Goal: Task Accomplishment & Management: Use online tool/utility

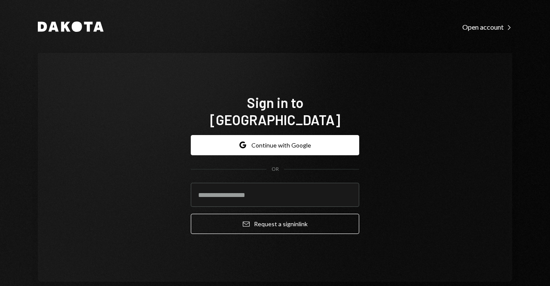
click at [274, 138] on button "Google Continue with Google" at bounding box center [275, 145] width 169 height 20
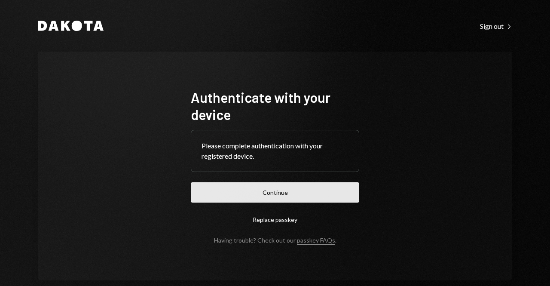
click at [287, 191] on button "Continue" at bounding box center [275, 192] width 169 height 20
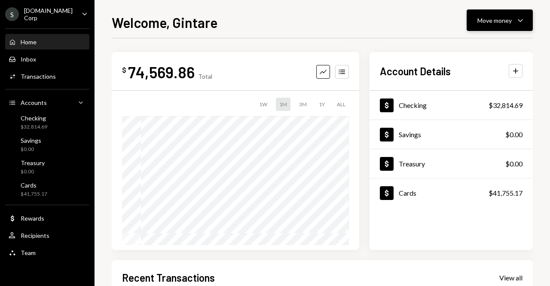
click at [500, 22] on div "Move money" at bounding box center [495, 20] width 34 height 9
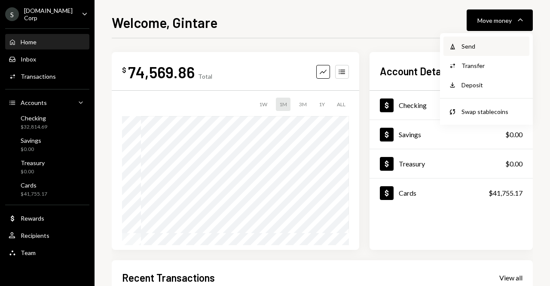
click at [482, 42] on div "Send" at bounding box center [493, 46] width 63 height 9
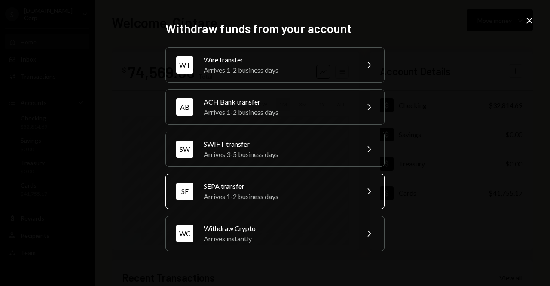
click at [258, 185] on div "SEPA transfer" at bounding box center [279, 186] width 150 height 10
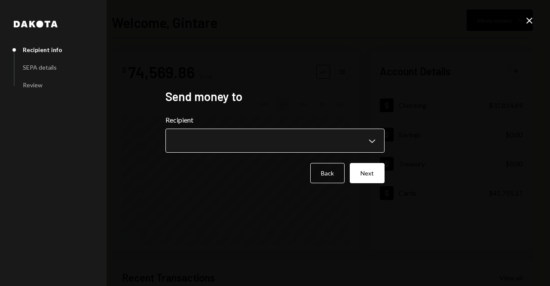
click at [214, 135] on body "**********" at bounding box center [275, 143] width 550 height 286
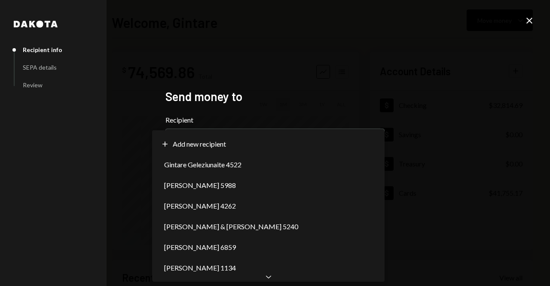
click at [529, 17] on icon "Close" at bounding box center [530, 20] width 10 height 10
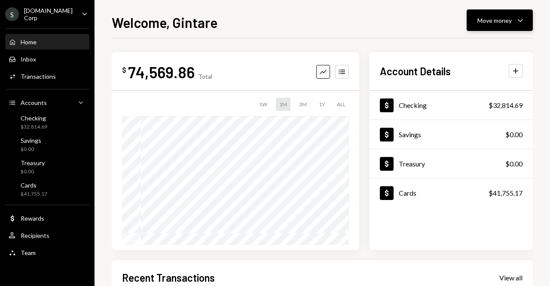
click at [504, 22] on div "Move money" at bounding box center [495, 20] width 34 height 9
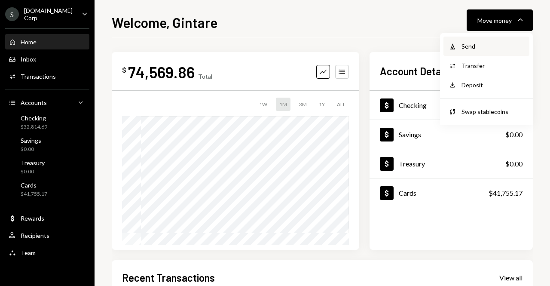
click at [492, 42] on div "Send" at bounding box center [493, 46] width 63 height 9
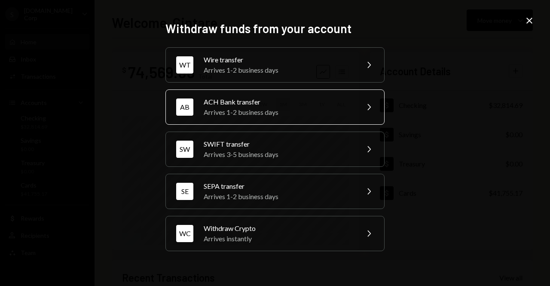
click at [295, 111] on div "Arrives 1-2 business days" at bounding box center [279, 112] width 150 height 10
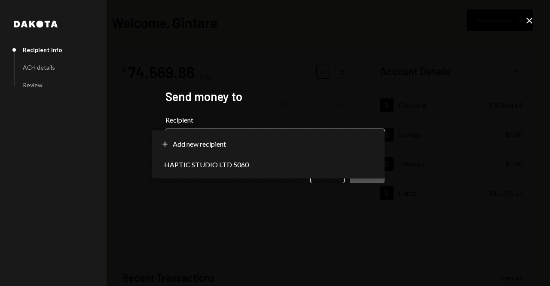
click at [253, 142] on body "**********" at bounding box center [275, 143] width 550 height 286
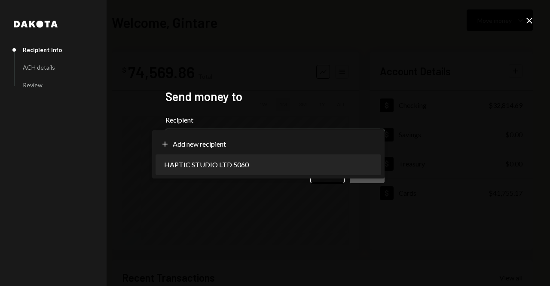
select select "**********"
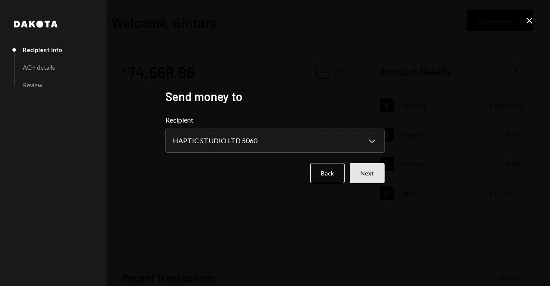
click at [374, 173] on button "Next" at bounding box center [367, 173] width 35 height 20
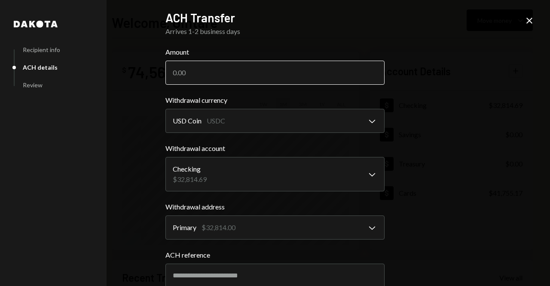
click at [198, 72] on input "Amount" at bounding box center [275, 73] width 219 height 24
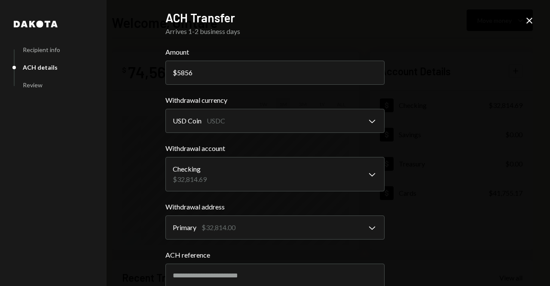
type input "5856"
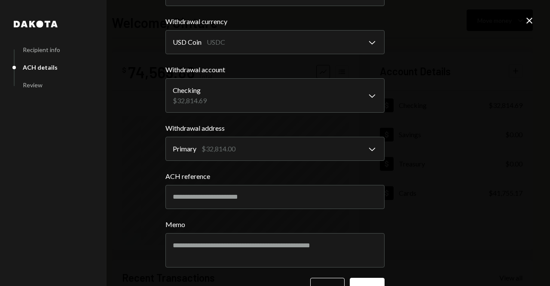
scroll to position [86, 0]
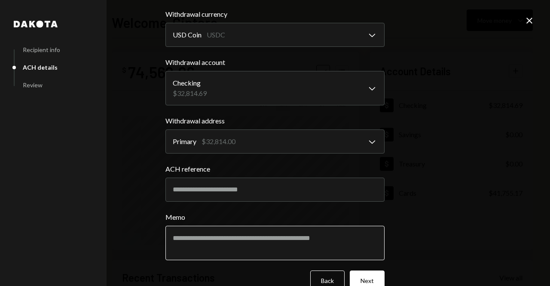
click at [259, 244] on textarea "Memo" at bounding box center [275, 243] width 219 height 34
type textarea "**********"
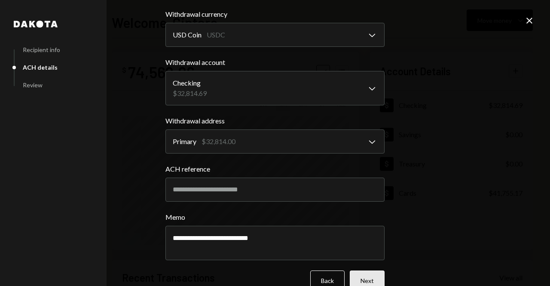
click at [363, 280] on button "Next" at bounding box center [367, 280] width 35 height 20
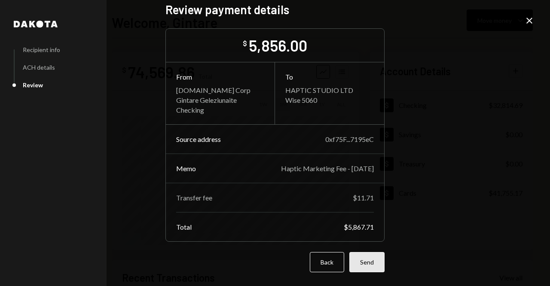
click at [368, 264] on button "Send" at bounding box center [367, 262] width 35 height 20
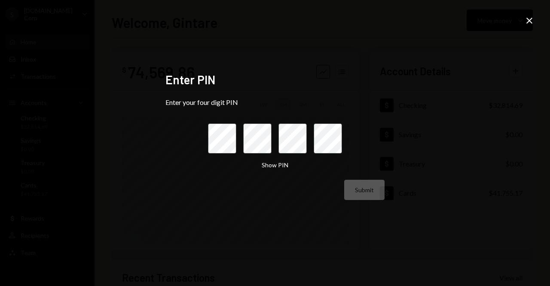
scroll to position [0, 0]
